Goal: Learn about a topic

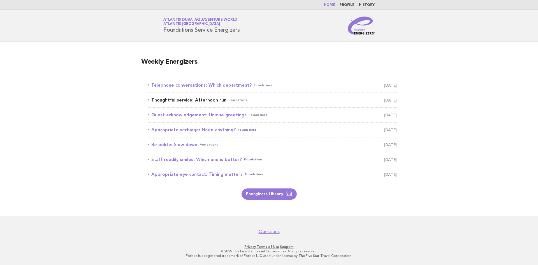
click at [201, 99] on link "Thoughtful service: Afternoon run Foundations October 14" at bounding box center [272, 100] width 249 height 8
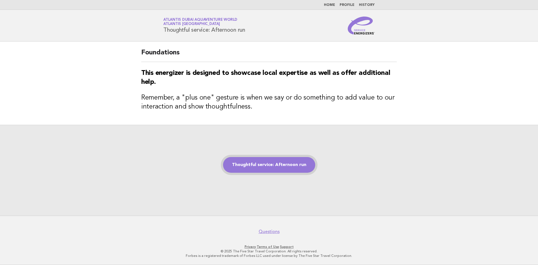
click at [268, 164] on link "Thoughtful service: Afternoon run" at bounding box center [269, 165] width 92 height 16
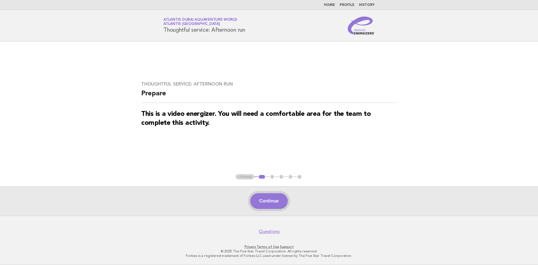
click at [267, 201] on button "Continue" at bounding box center [268, 201] width 37 height 16
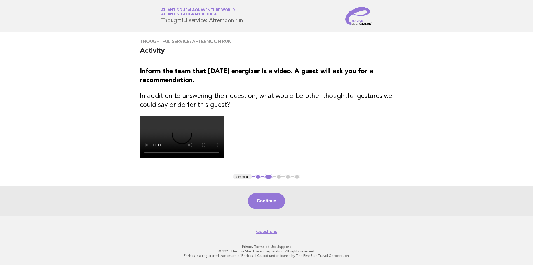
scroll to position [84, 0]
